Goal: Information Seeking & Learning: Learn about a topic

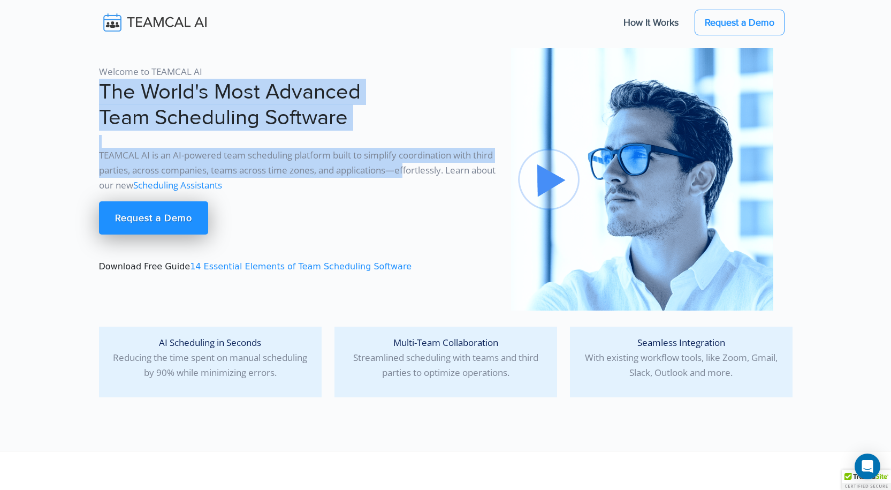
drag, startPoint x: 72, startPoint y: 85, endPoint x: 431, endPoint y: 177, distance: 371.1
click at [431, 177] on section "Welcome to TEAMCAL AI The World's Most Advanced Team Scheduling Software TEAMCA…" at bounding box center [445, 225] width 891 height 451
click at [431, 177] on p "TEAMCAL AI is an AI-powered team scheduling platform built to simplify coordina…" at bounding box center [298, 170] width 399 height 45
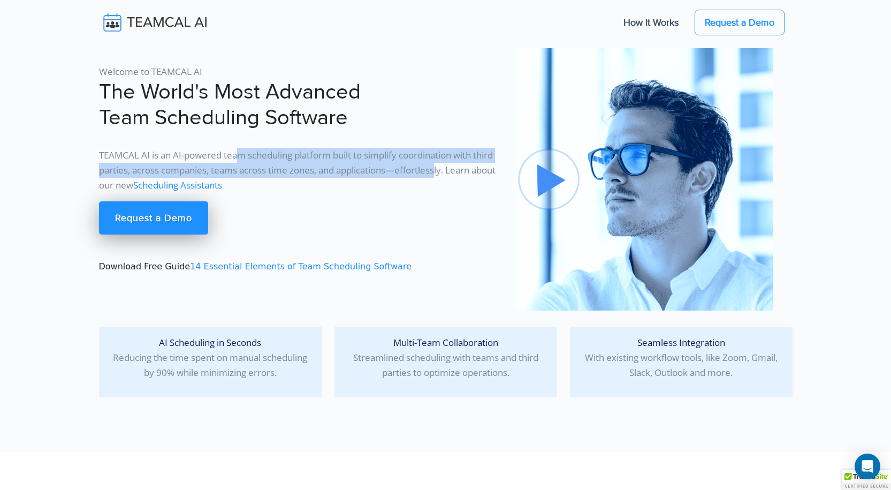
drag, startPoint x: 463, startPoint y: 167, endPoint x: 238, endPoint y: 154, distance: 225.7
click at [239, 154] on p "TEAMCAL AI is an AI-powered team scheduling platform built to simplify coordina…" at bounding box center [298, 170] width 399 height 45
click at [238, 154] on p "TEAMCAL AI is an AI-powered team scheduling platform built to simplify coordina…" at bounding box center [298, 170] width 399 height 45
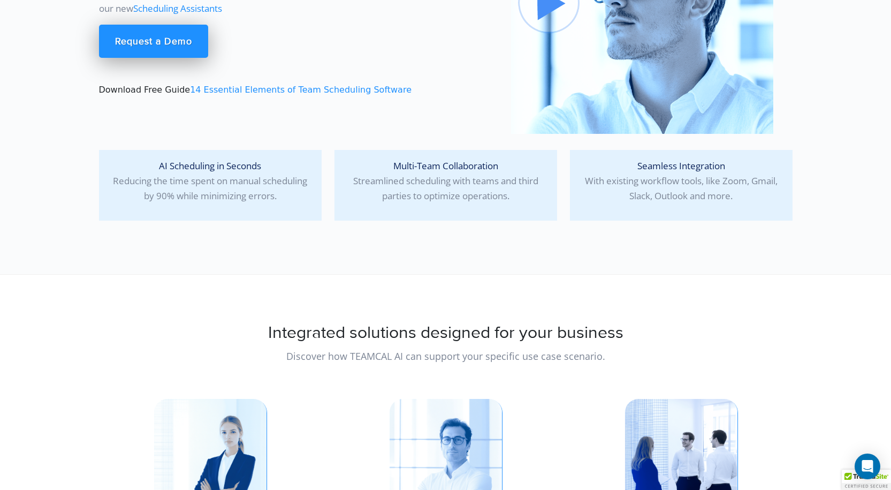
scroll to position [268, 0]
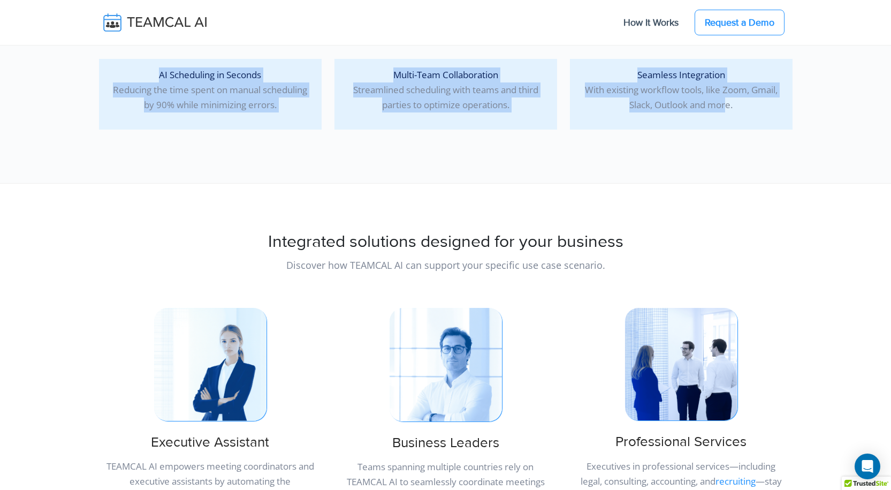
drag, startPoint x: 85, startPoint y: 71, endPoint x: 728, endPoint y: 115, distance: 644.7
click at [728, 115] on div "Seamless Integration With existing workflow tools, like Zoom, Gmail, Slack, Out…" at bounding box center [681, 94] width 223 height 71
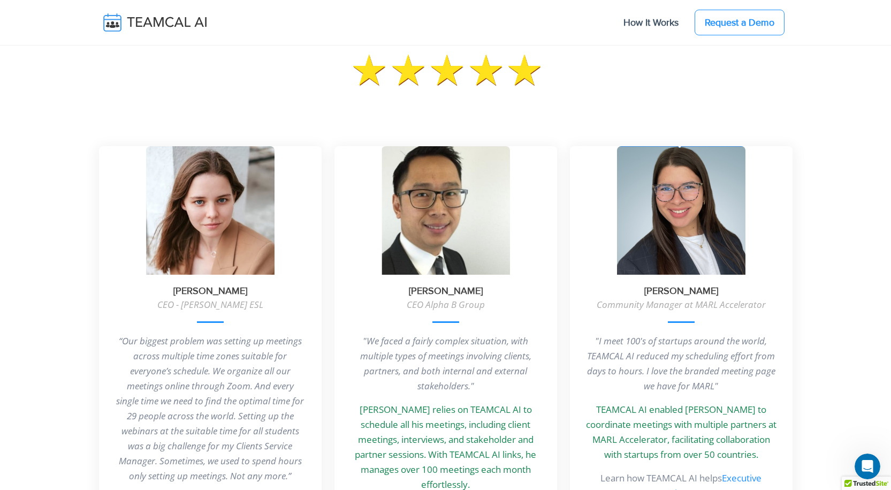
scroll to position [6100, 0]
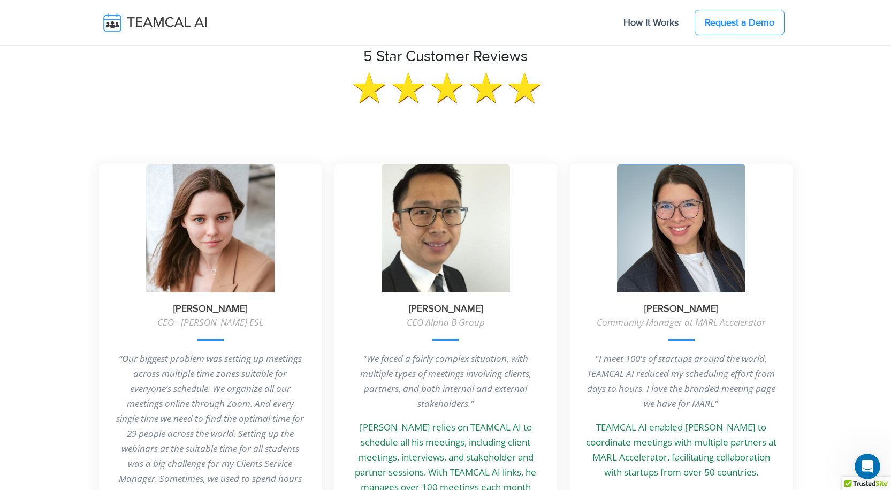
drag, startPoint x: 152, startPoint y: 295, endPoint x: 292, endPoint y: 301, distance: 140.3
click at [292, 301] on div "[PERSON_NAME] CEO - [PERSON_NAME] ESL “Our biggest problem was setting up meeti…" at bounding box center [210, 447] width 223 height 566
click at [292, 315] on p "CEO - [PERSON_NAME] ESL" at bounding box center [210, 322] width 223 height 15
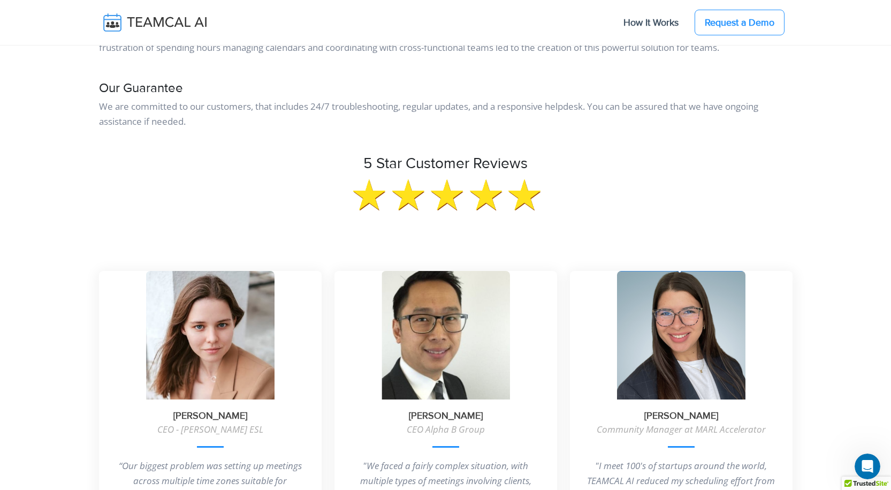
scroll to position [6261, 0]
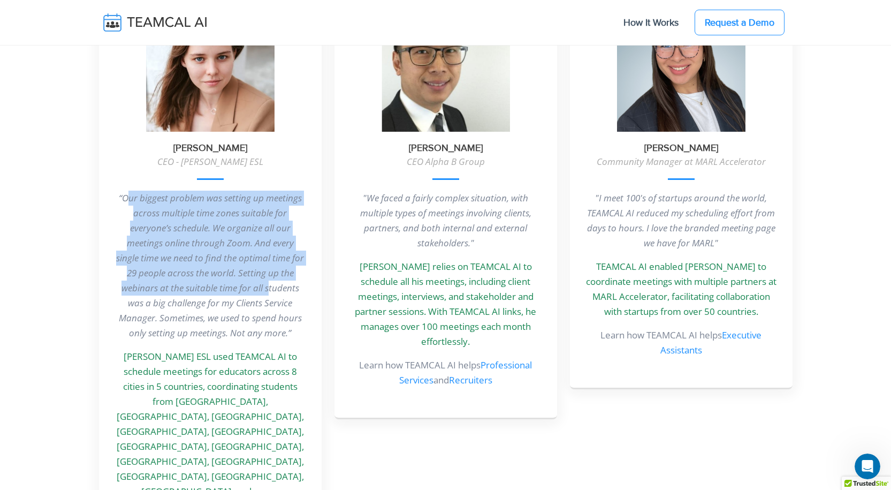
drag, startPoint x: 129, startPoint y: 187, endPoint x: 268, endPoint y: 279, distance: 166.8
click at [268, 279] on icon "“Our biggest problem was setting up meetings across multiple time zones suitabl…" at bounding box center [210, 265] width 188 height 147
click at [268, 279] on p "“Our biggest problem was setting up meetings across multiple time zones suitabl…" at bounding box center [210, 265] width 223 height 150
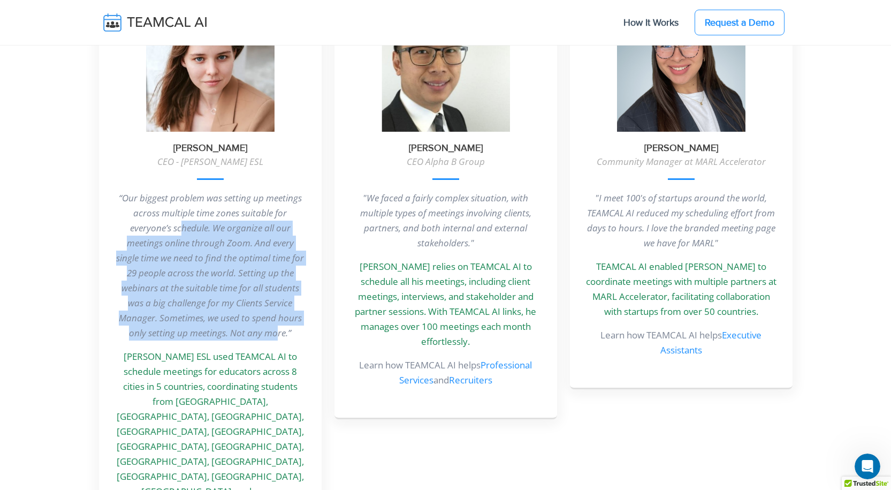
drag, startPoint x: 278, startPoint y: 317, endPoint x: 165, endPoint y: 203, distance: 159.7
click at [171, 208] on icon "“Our biggest problem was setting up meetings across multiple time zones suitabl…" at bounding box center [210, 265] width 188 height 147
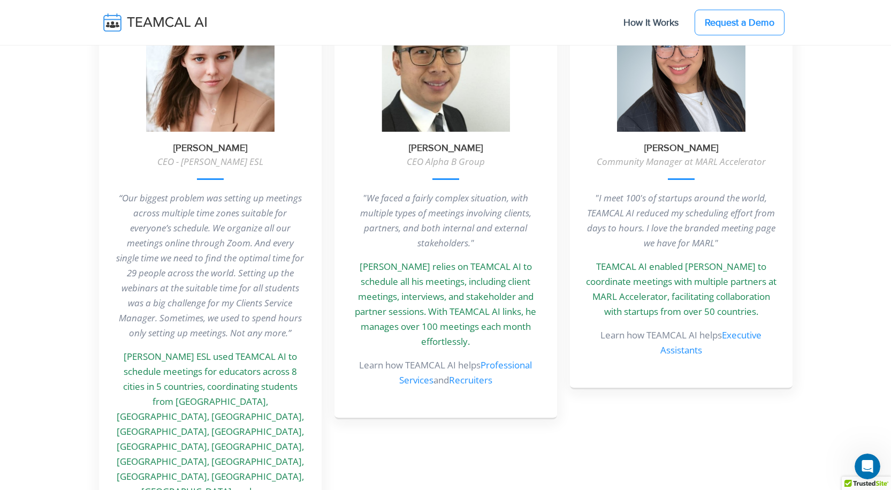
click at [165, 203] on icon "“Our biggest problem was setting up meetings across multiple time zones suitabl…" at bounding box center [210, 265] width 188 height 147
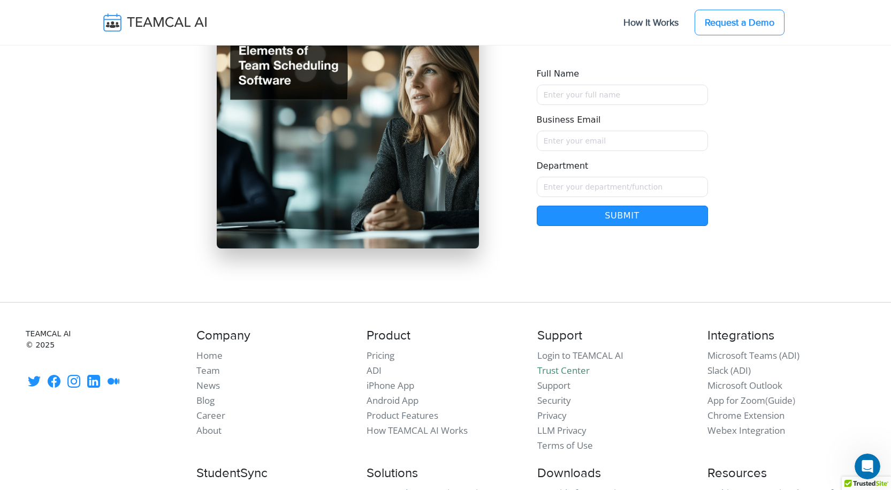
scroll to position [9266, 0]
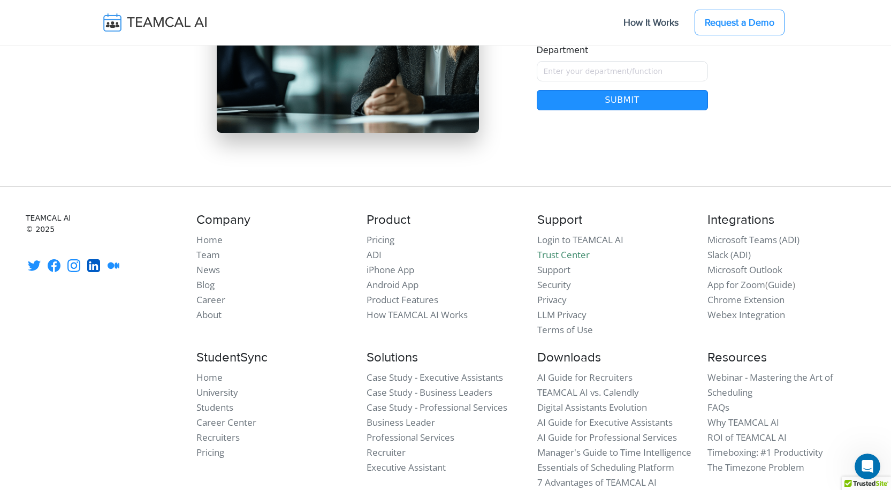
click at [94, 259] on icon at bounding box center [93, 265] width 13 height 13
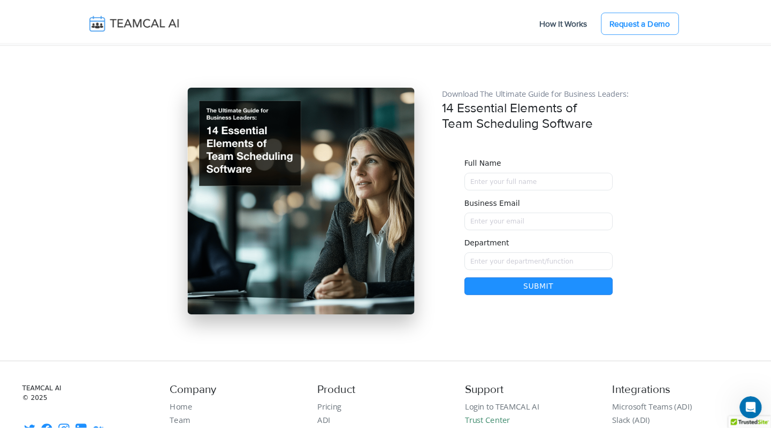
scroll to position [8945, 0]
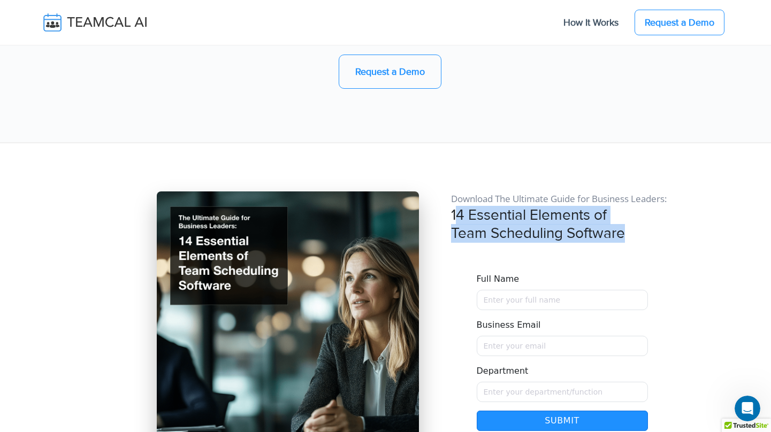
drag, startPoint x: 455, startPoint y: 136, endPoint x: 652, endPoint y: 171, distance: 199.3
click at [652, 207] on h3 "14 Essential Elements of Team Scheduling Software" at bounding box center [562, 238] width 223 height 62
